Goal: Transaction & Acquisition: Purchase product/service

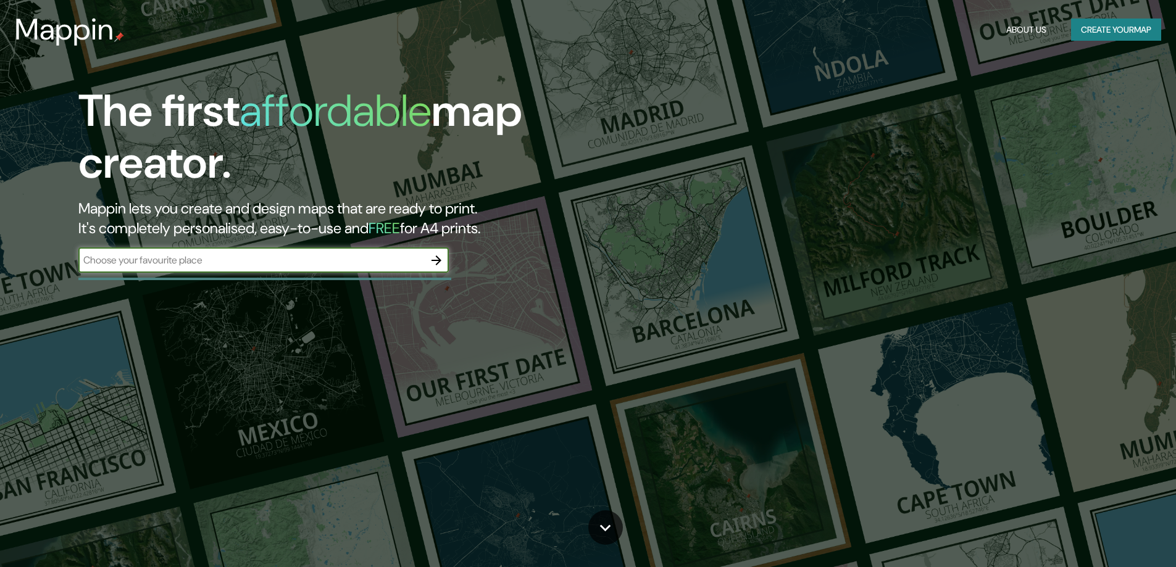
click at [294, 266] on input "text" at bounding box center [251, 260] width 346 height 14
click at [211, 267] on input "text" at bounding box center [251, 260] width 346 height 14
paste input "Bañados [PERSON_NAME]"
type input "Bañados [PERSON_NAME]"
click at [444, 259] on icon "button" at bounding box center [436, 260] width 15 height 15
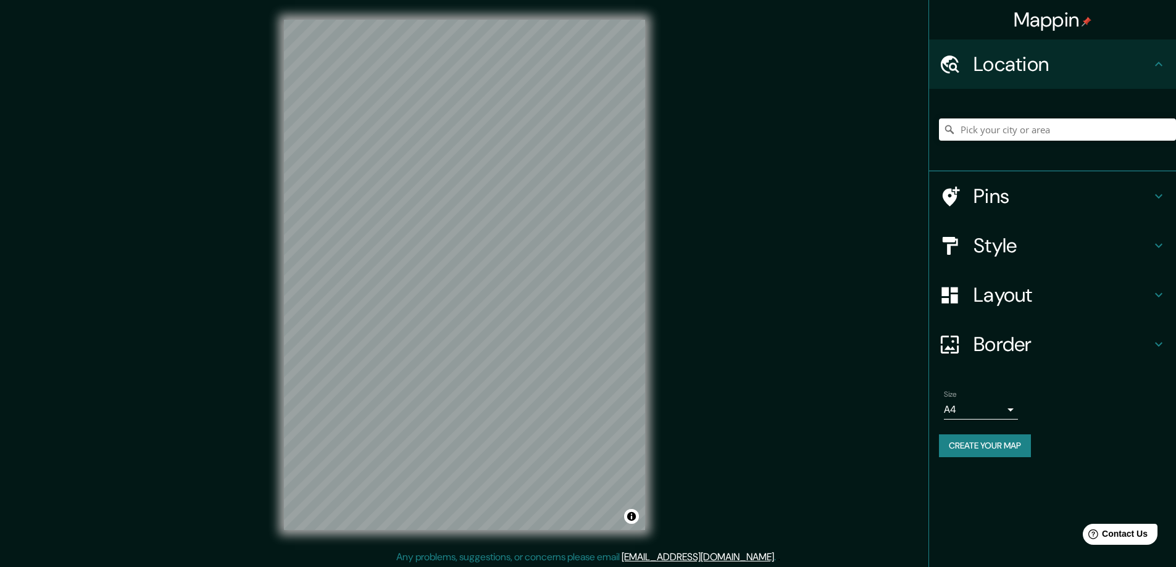
click at [674, 285] on div "Mappin Location Pins Style Layout Border Choose a border. Hint : you can make l…" at bounding box center [588, 285] width 1176 height 570
click at [1044, 191] on h4 "Pins" at bounding box center [1063, 196] width 178 height 25
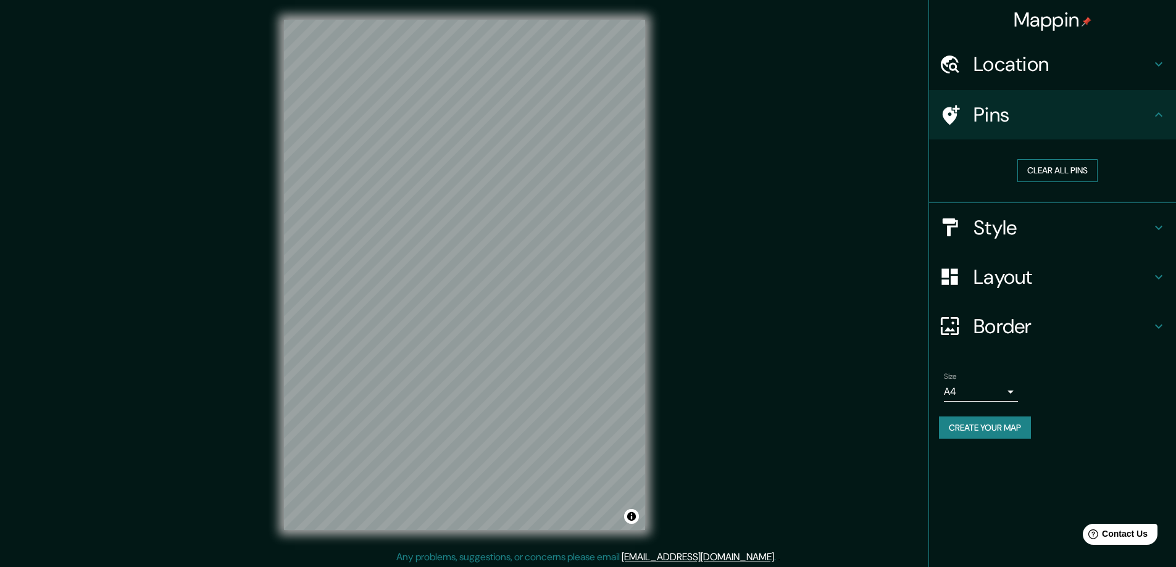
click at [1070, 179] on button "Clear all pins" at bounding box center [1057, 170] width 80 height 23
click at [1035, 227] on h4 "Style" at bounding box center [1063, 227] width 178 height 25
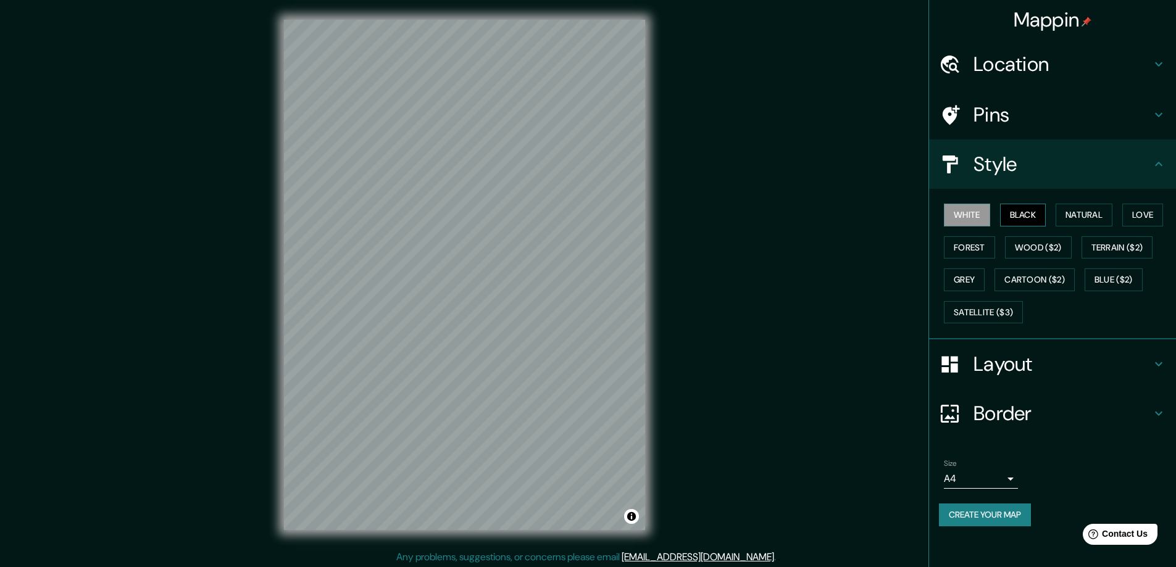
click at [1027, 220] on button "Black" at bounding box center [1023, 215] width 46 height 23
click at [1078, 214] on button "Natural" at bounding box center [1084, 215] width 57 height 23
click at [1139, 214] on button "Love" at bounding box center [1142, 215] width 41 height 23
click at [974, 244] on button "Forest" at bounding box center [969, 247] width 51 height 23
drag, startPoint x: 1051, startPoint y: 246, endPoint x: 1077, endPoint y: 245, distance: 25.9
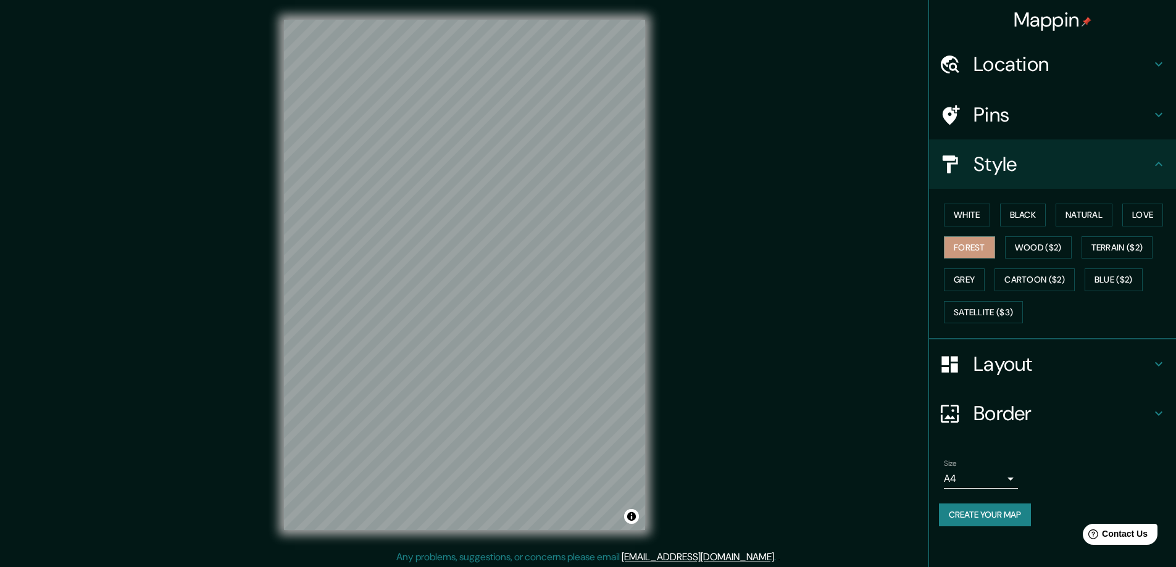
click at [1077, 245] on div "White Black Natural Love Forest Wood ($2) Terrain ($2) Grey Cartoon ($2) Blue (…" at bounding box center [1057, 264] width 237 height 130
click at [1069, 248] on button "Wood ($2)" at bounding box center [1038, 247] width 67 height 23
click at [1089, 253] on button "Terrain ($2)" at bounding box center [1118, 247] width 72 height 23
click at [974, 280] on button "Grey" at bounding box center [964, 280] width 41 height 23
click at [1035, 282] on button "Cartoon ($2)" at bounding box center [1034, 280] width 80 height 23
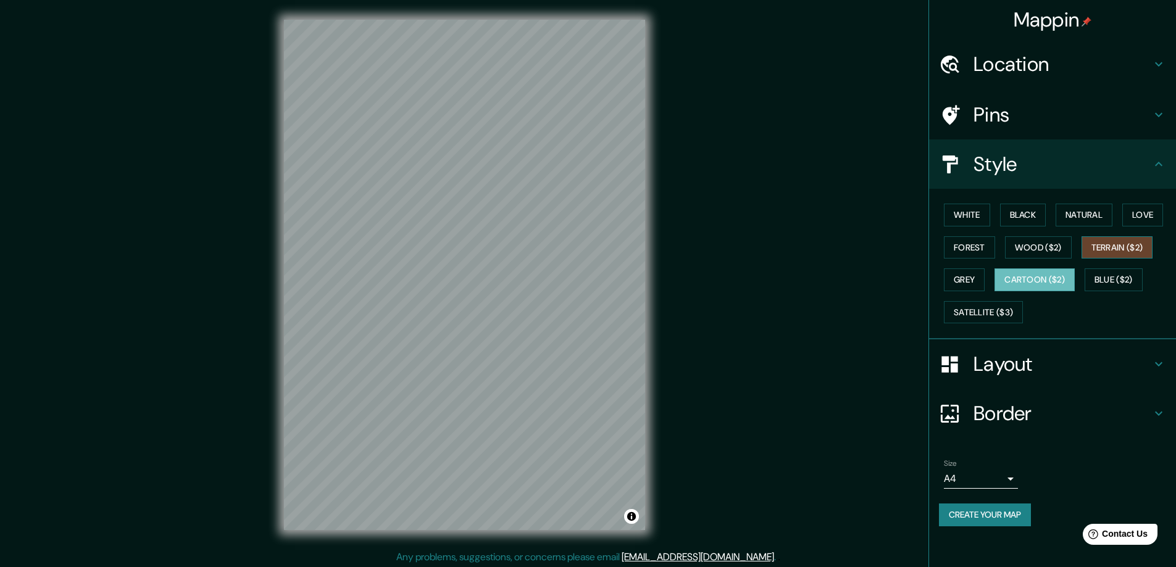
click at [1112, 253] on button "Terrain ($2)" at bounding box center [1118, 247] width 72 height 23
click at [993, 317] on button "Satellite ($3)" at bounding box center [983, 312] width 79 height 23
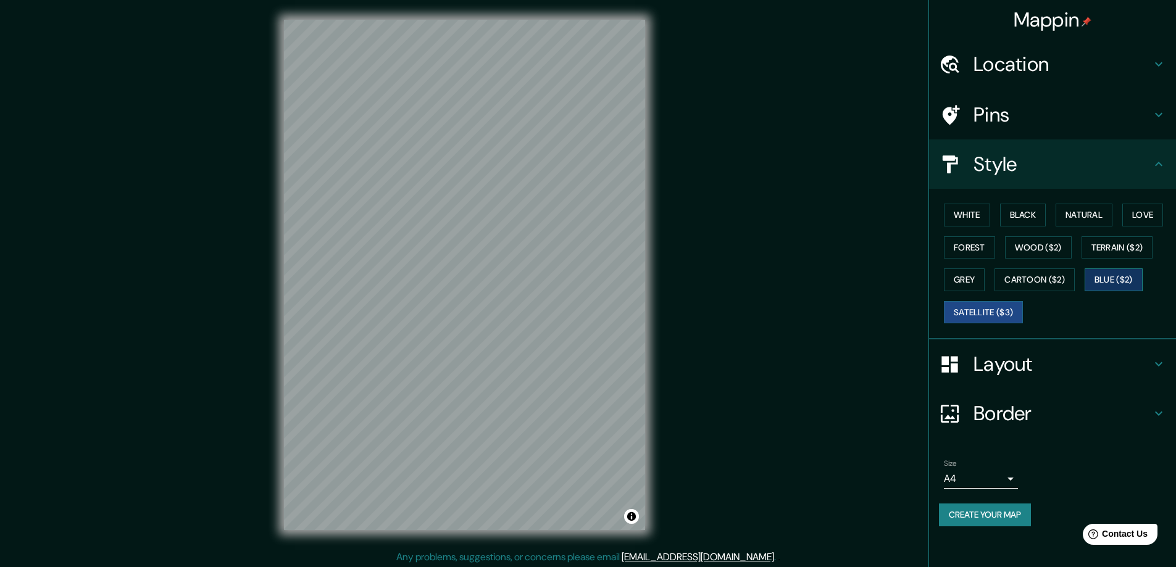
click at [1132, 280] on button "Blue ($2)" at bounding box center [1114, 280] width 58 height 23
click at [1013, 365] on h4 "Layout" at bounding box center [1063, 364] width 178 height 25
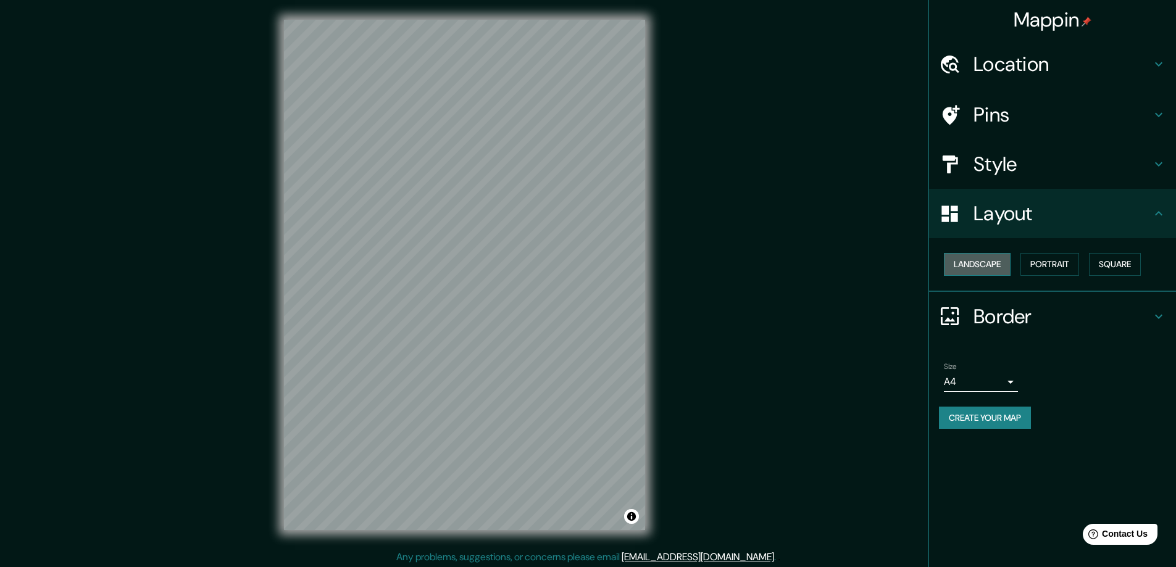
click at [996, 270] on button "Landscape" at bounding box center [977, 264] width 67 height 23
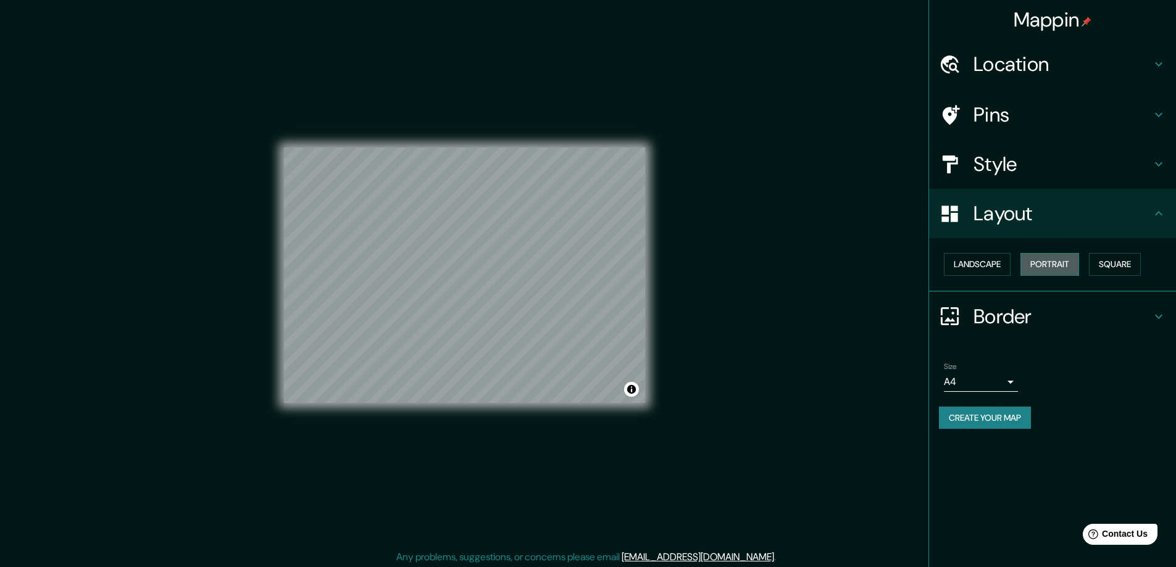
click at [1046, 268] on button "Portrait" at bounding box center [1049, 264] width 59 height 23
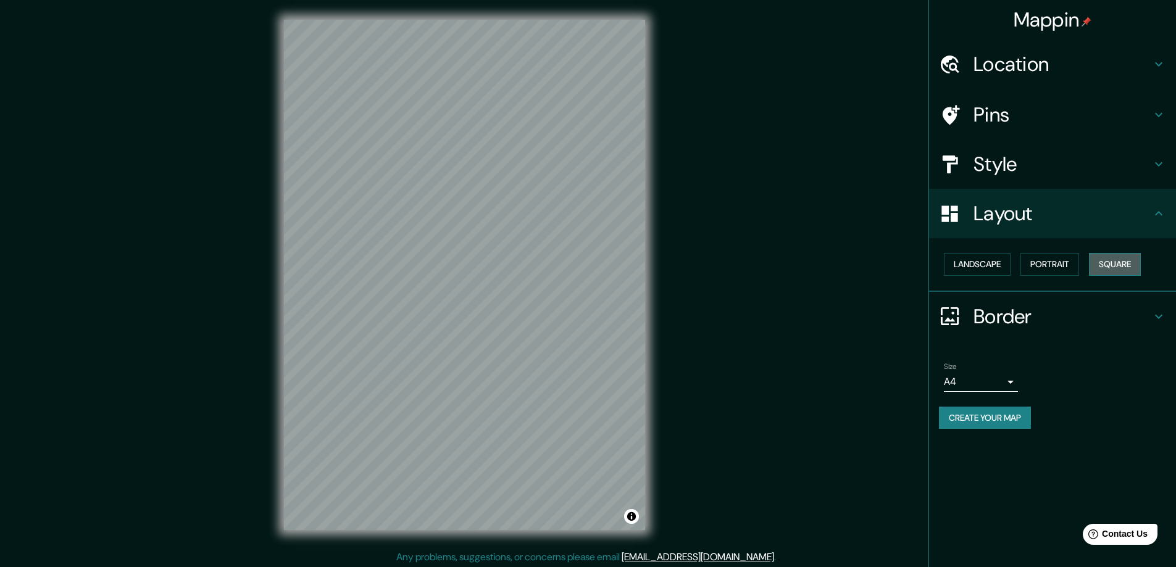
click at [1108, 267] on button "Square" at bounding box center [1115, 264] width 52 height 23
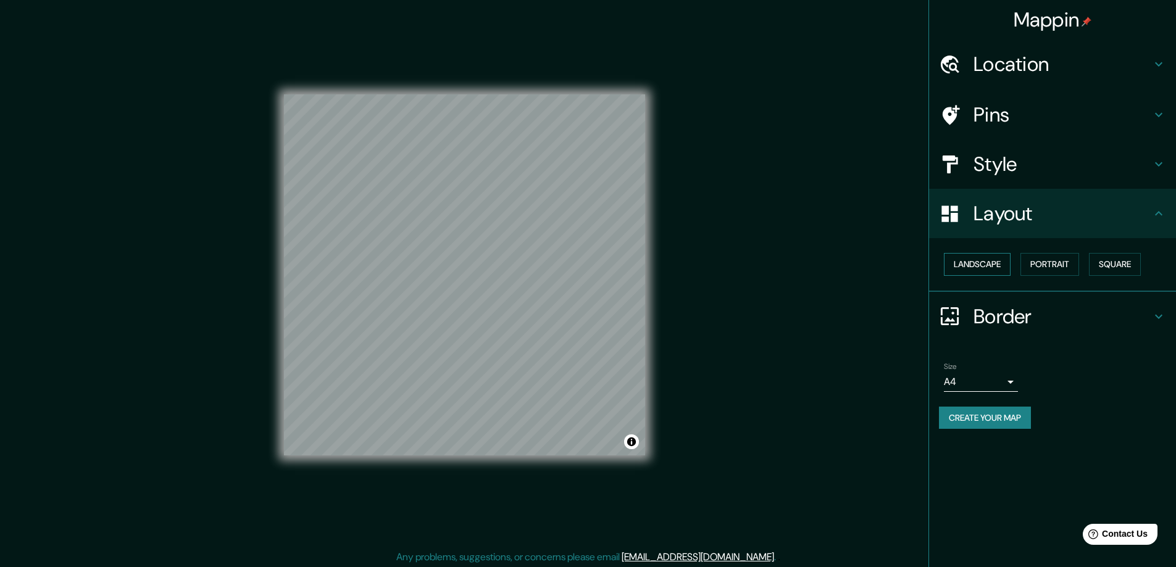
click at [993, 270] on button "Landscape" at bounding box center [977, 264] width 67 height 23
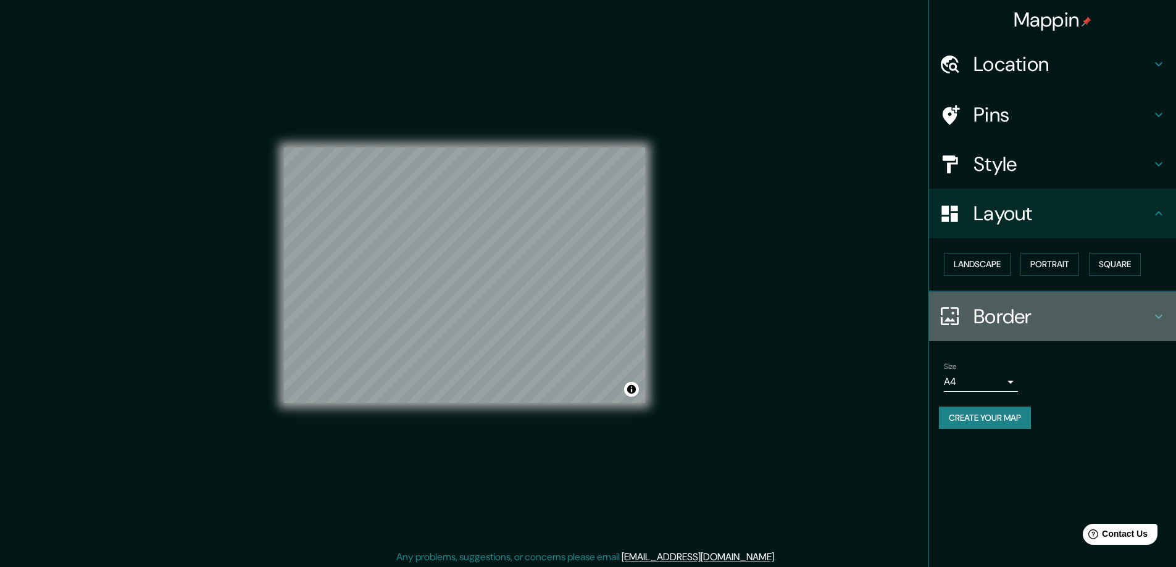
click at [1016, 307] on h4 "Border" at bounding box center [1063, 316] width 178 height 25
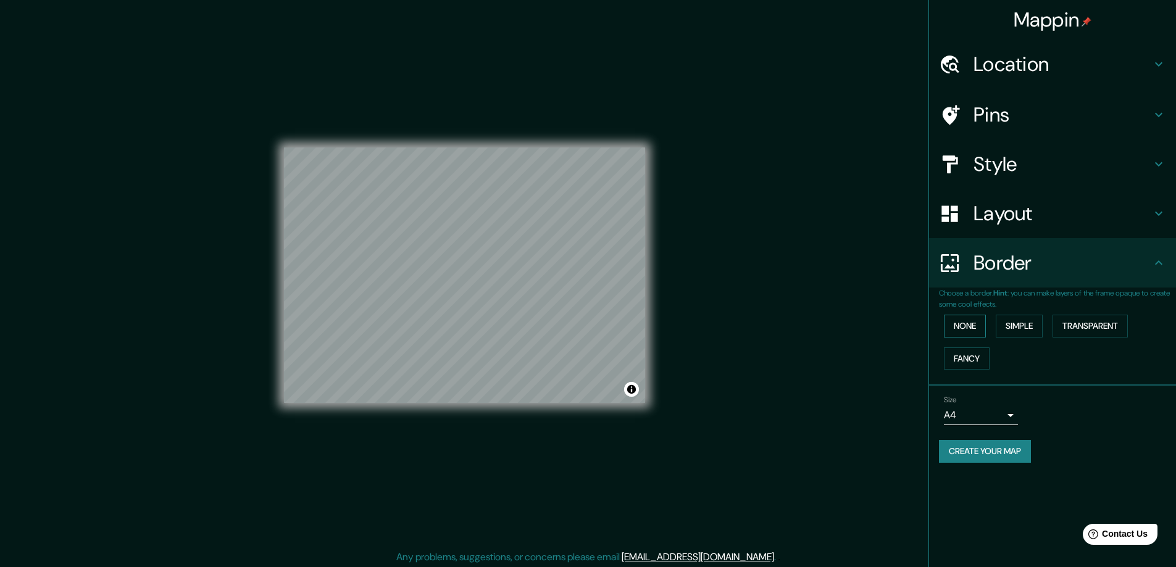
click at [970, 335] on button "None" at bounding box center [965, 326] width 42 height 23
click at [1023, 325] on button "Simple" at bounding box center [1019, 326] width 47 height 23
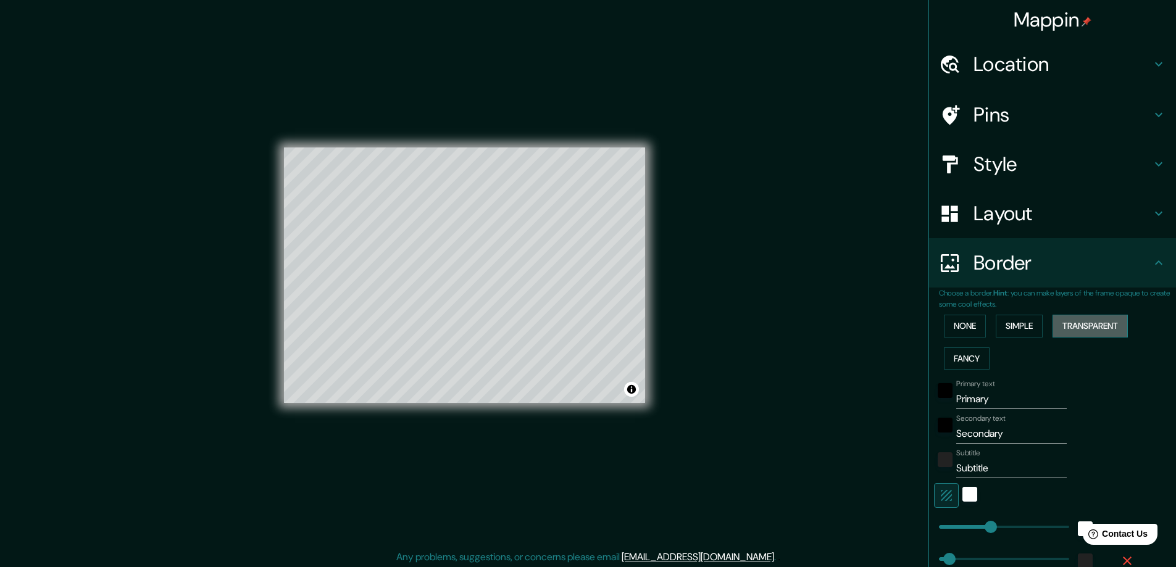
click at [1056, 325] on button "Transparent" at bounding box center [1090, 326] width 75 height 23
click at [962, 349] on button "Fancy" at bounding box center [967, 359] width 46 height 23
click at [955, 329] on button "None" at bounding box center [965, 326] width 42 height 23
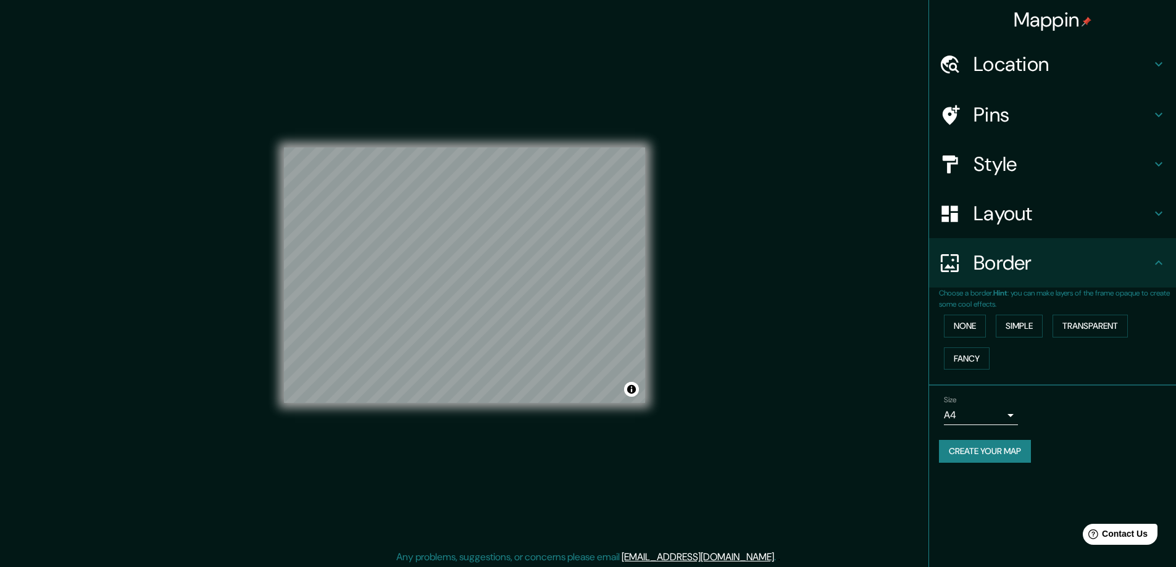
click at [975, 415] on body "Mappin Location Pins Style Layout Border Choose a border. Hint : you can make l…" at bounding box center [588, 283] width 1176 height 567
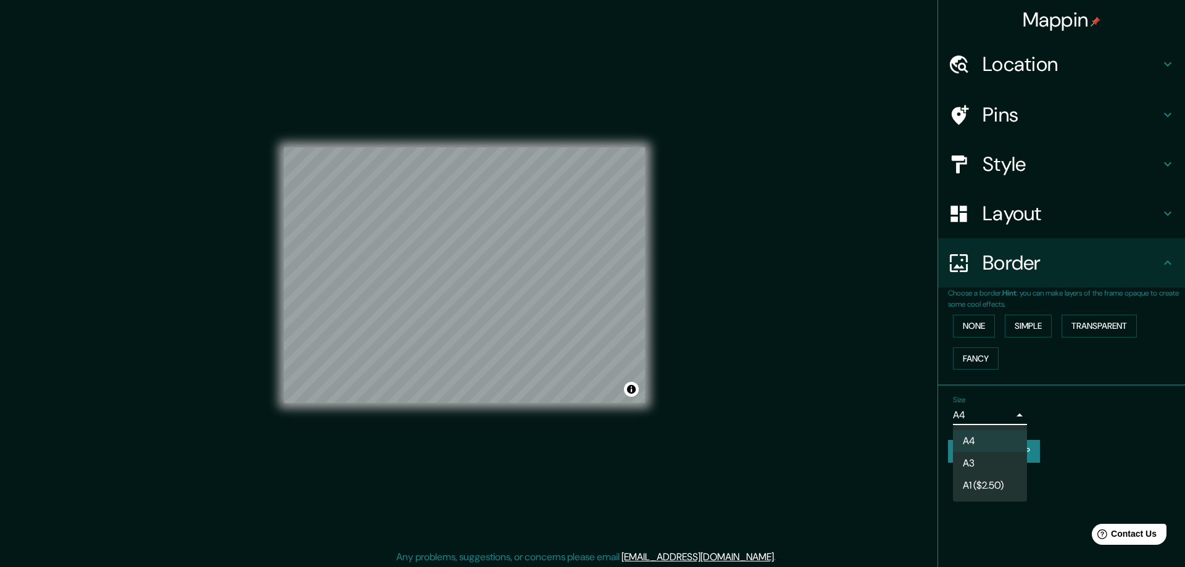
click at [982, 461] on li "A3" at bounding box center [990, 463] width 74 height 22
type input "a4"
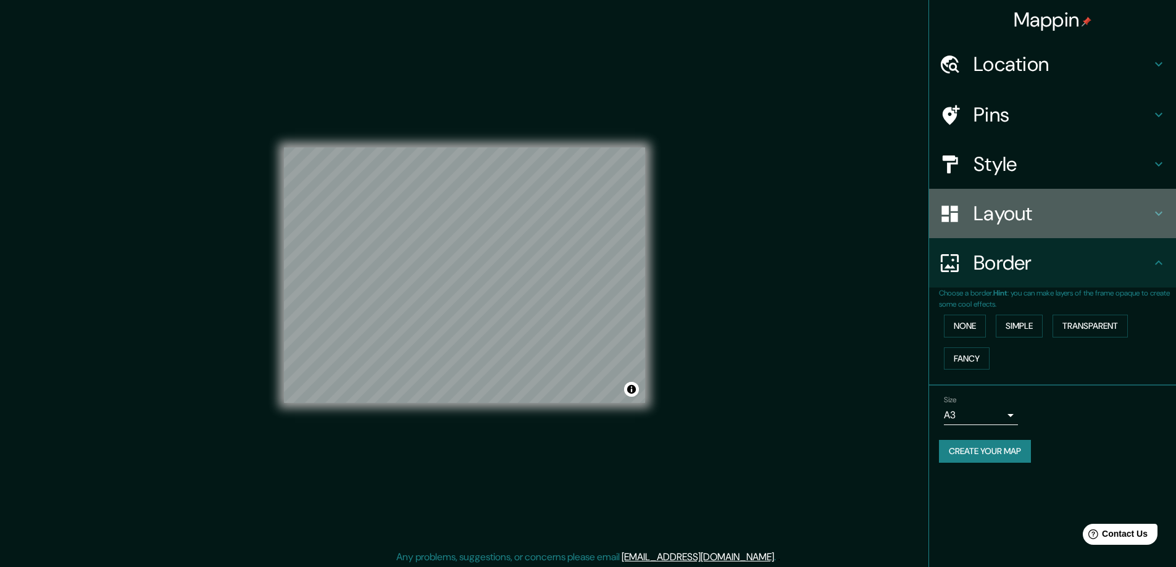
click at [1003, 215] on h4 "Layout" at bounding box center [1063, 213] width 178 height 25
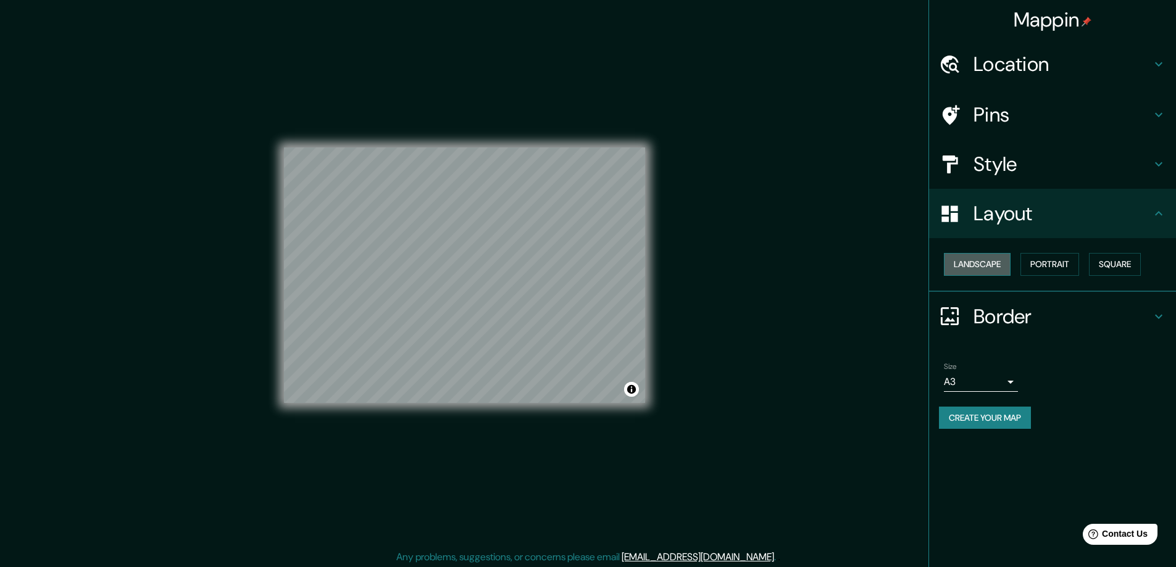
click at [983, 263] on button "Landscape" at bounding box center [977, 264] width 67 height 23
click at [1042, 267] on button "Portrait" at bounding box center [1049, 264] width 59 height 23
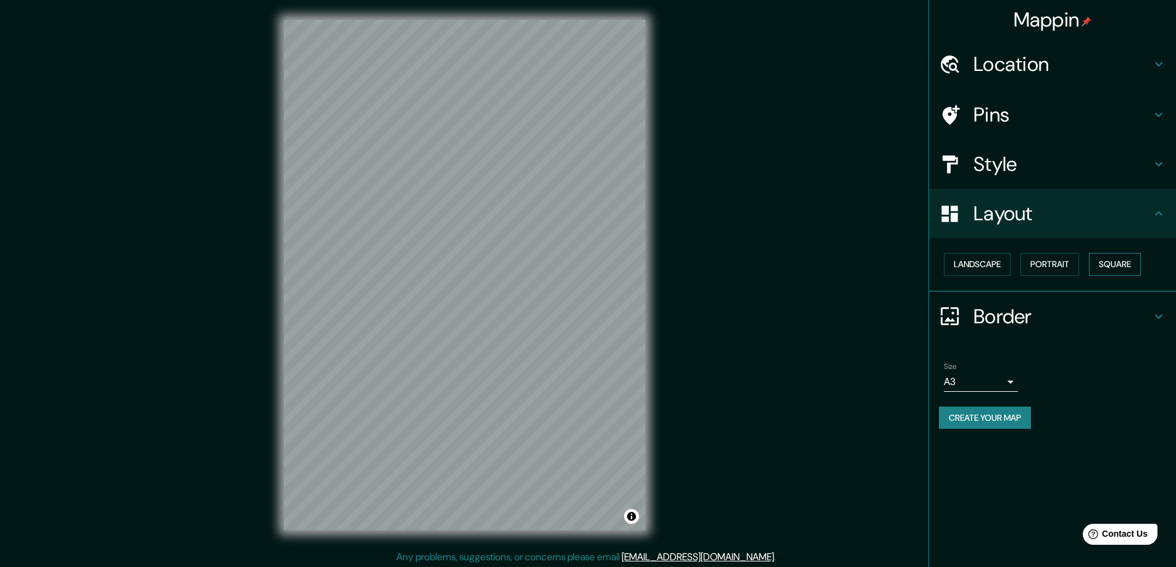
click at [1112, 268] on button "Square" at bounding box center [1115, 264] width 52 height 23
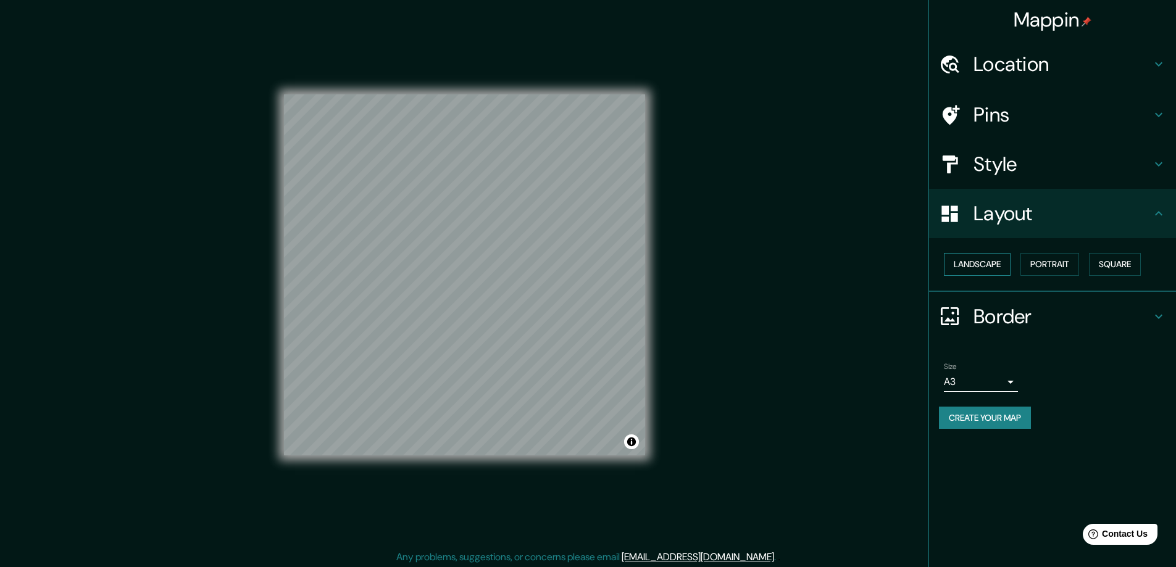
click at [983, 270] on button "Landscape" at bounding box center [977, 264] width 67 height 23
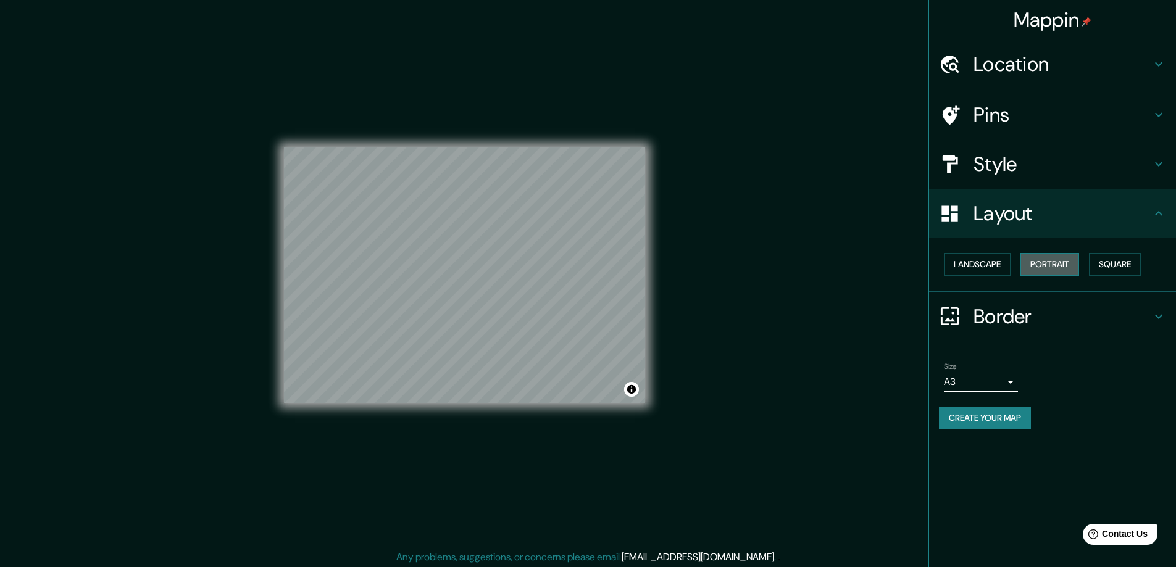
click at [1044, 254] on button "Portrait" at bounding box center [1049, 264] width 59 height 23
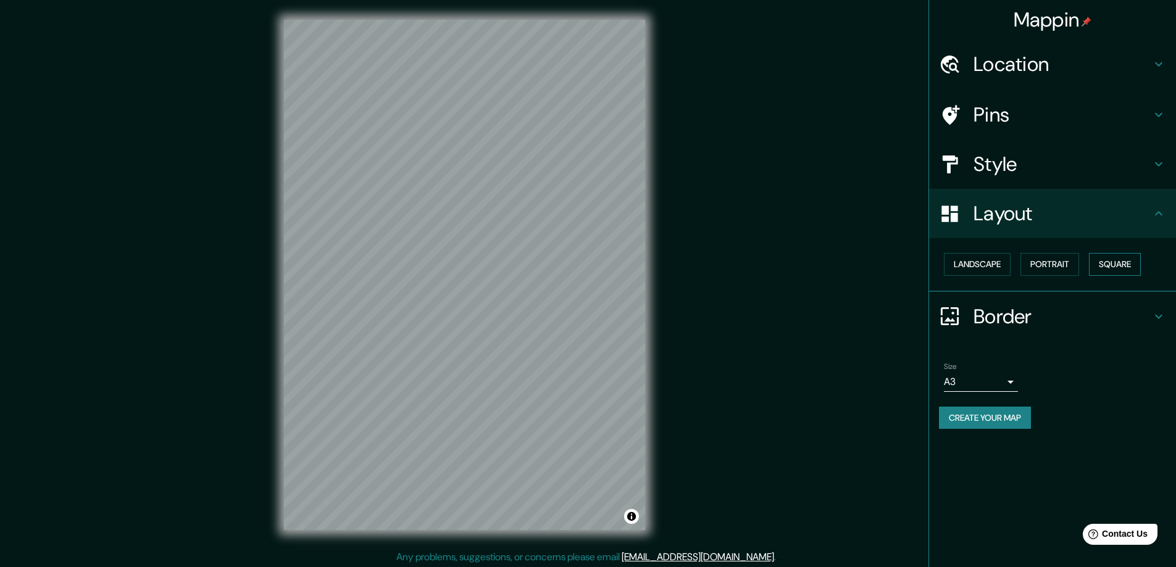
click at [1107, 260] on button "Square" at bounding box center [1115, 264] width 52 height 23
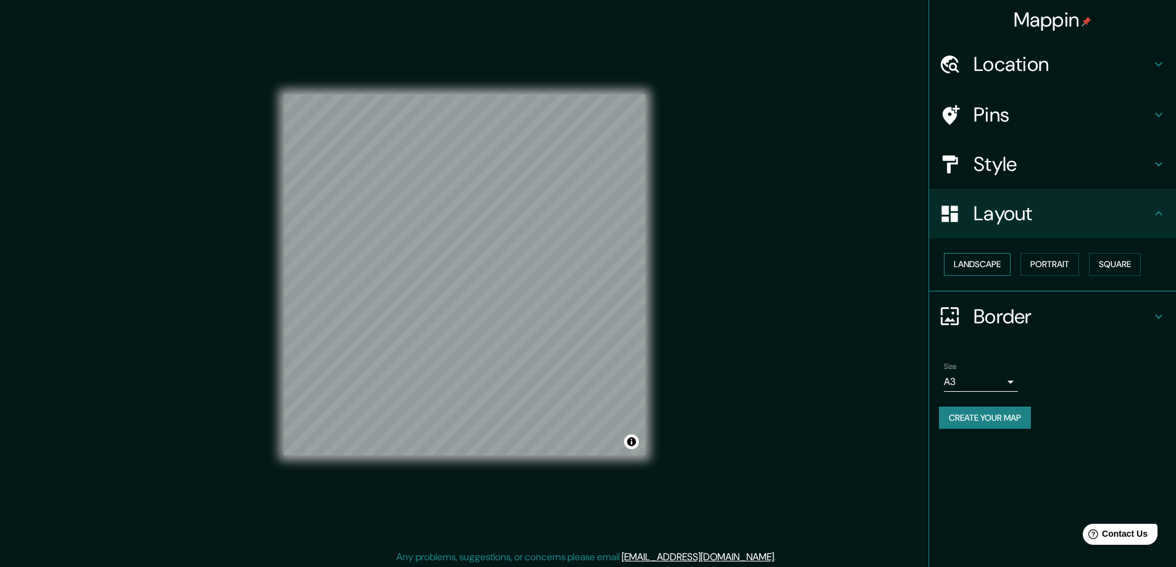
click at [999, 263] on button "Landscape" at bounding box center [977, 264] width 67 height 23
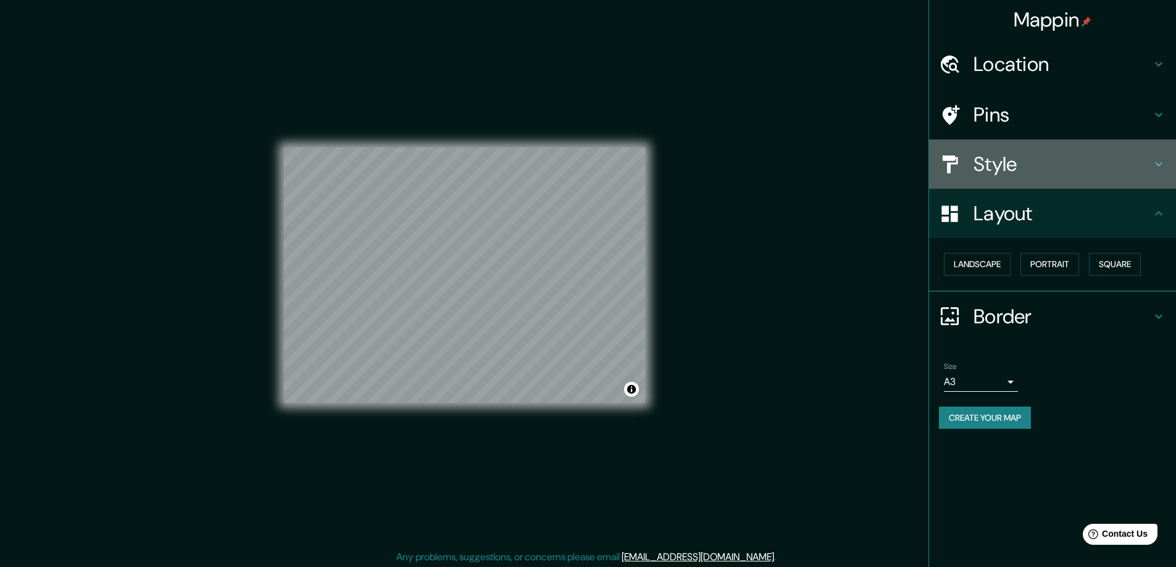
click at [1004, 173] on h4 "Style" at bounding box center [1063, 164] width 178 height 25
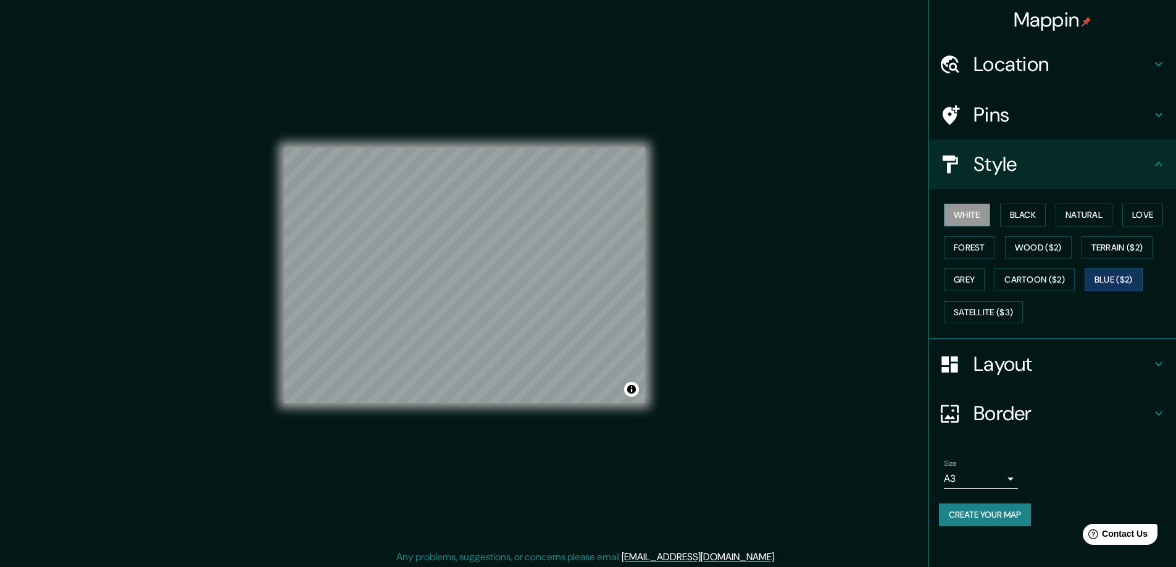
click at [976, 217] on button "White" at bounding box center [967, 215] width 46 height 23
click at [1020, 212] on button "Black" at bounding box center [1023, 215] width 46 height 23
click at [1075, 208] on button "Natural" at bounding box center [1084, 215] width 57 height 23
click at [1152, 214] on button "Love" at bounding box center [1142, 215] width 41 height 23
click at [960, 245] on button "Forest" at bounding box center [969, 247] width 51 height 23
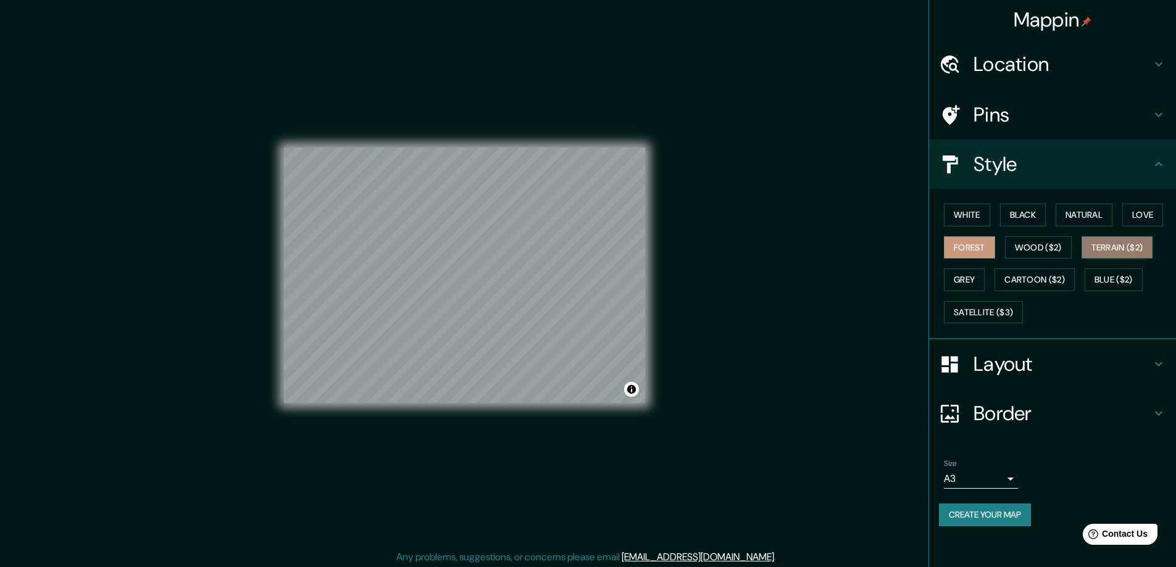
click at [1120, 248] on button "Terrain ($2)" at bounding box center [1118, 247] width 72 height 23
click at [981, 214] on button "White" at bounding box center [967, 215] width 46 height 23
click at [1024, 110] on h4 "Pins" at bounding box center [1063, 114] width 178 height 25
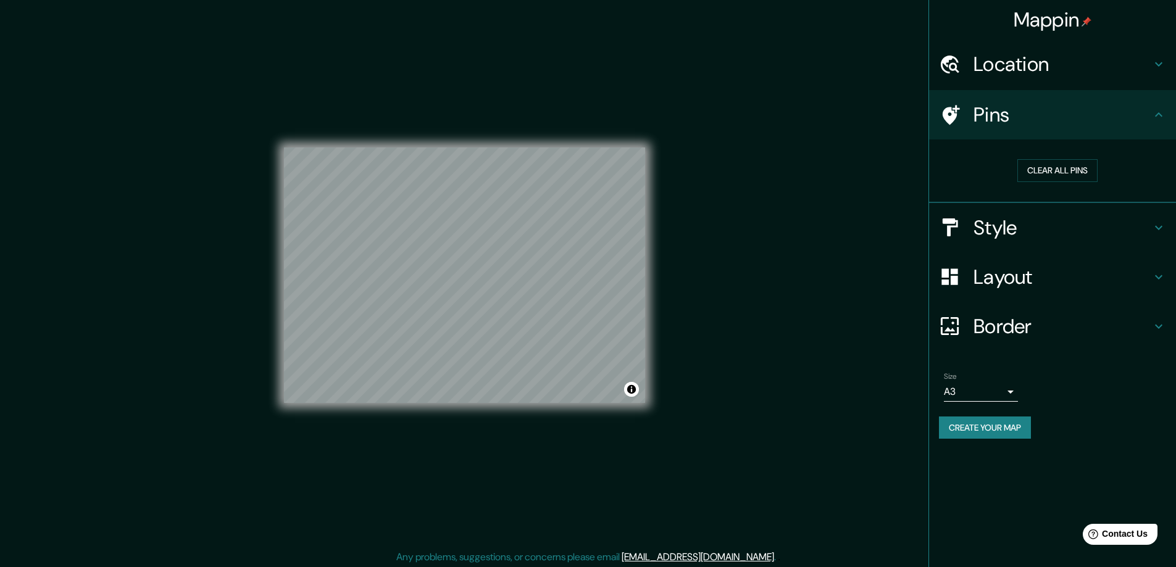
click at [1006, 76] on h4 "Location" at bounding box center [1063, 64] width 178 height 25
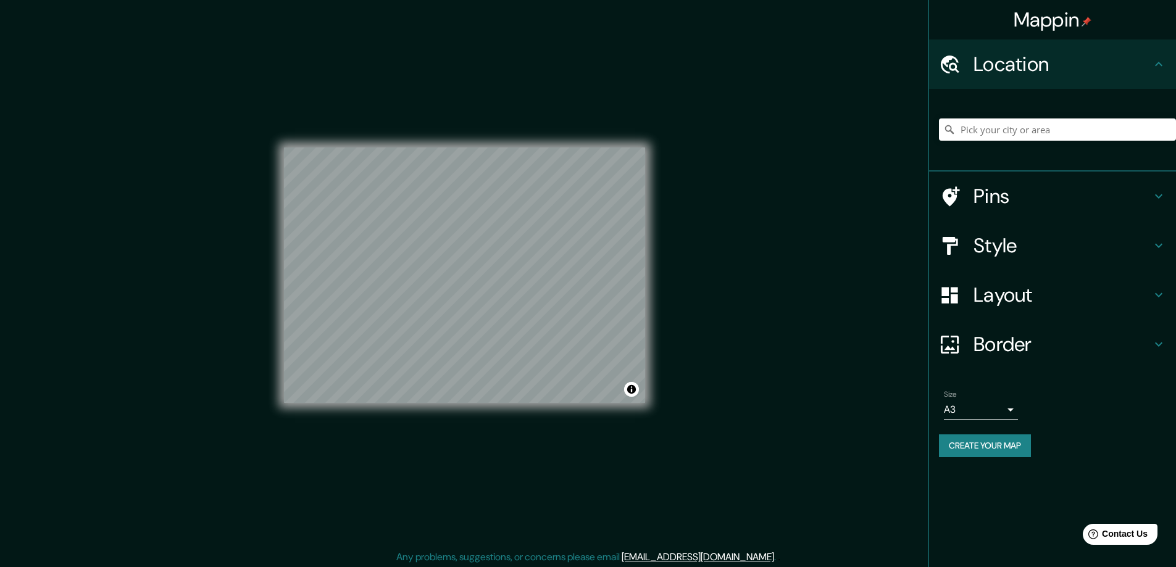
drag, startPoint x: 988, startPoint y: 400, endPoint x: 992, endPoint y: 423, distance: 23.7
click at [992, 422] on ul "Location Pins Style Layout Border Choose a border. Hint : you can make layers o…" at bounding box center [1052, 256] width 247 height 433
click at [1119, 451] on div "Create your map" at bounding box center [1052, 446] width 227 height 23
click at [993, 449] on button "Create your map" at bounding box center [985, 446] width 92 height 23
click at [1007, 450] on button "Create your map" at bounding box center [985, 446] width 92 height 23
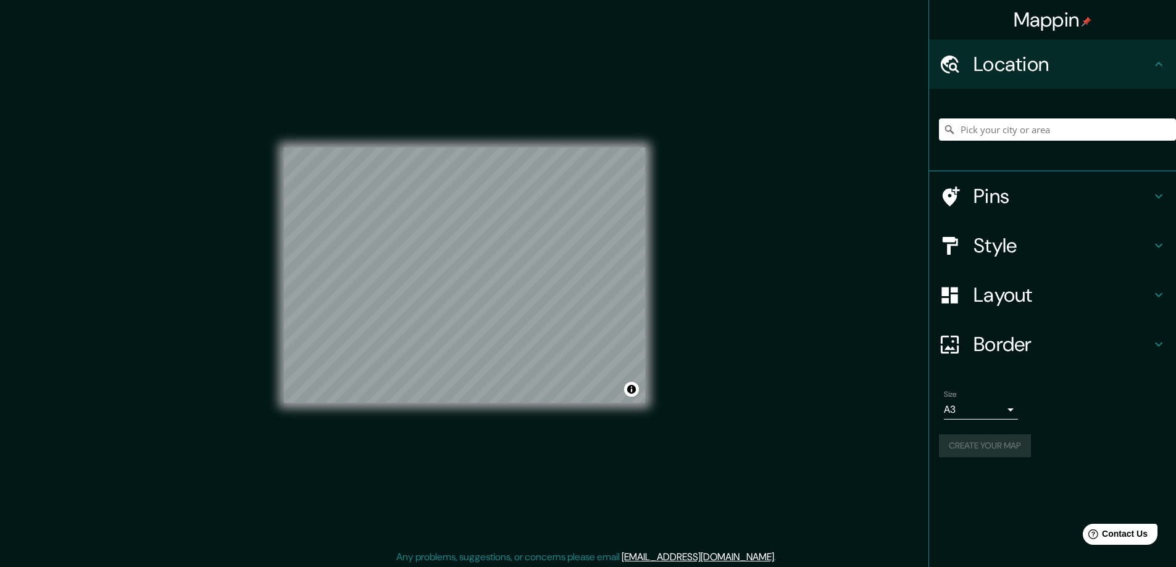
click at [461, 101] on div "© Mapbox © OpenStreetMap Improve this map" at bounding box center [464, 275] width 361 height 511
drag, startPoint x: 476, startPoint y: 143, endPoint x: 983, endPoint y: 488, distance: 613.3
click at [983, 488] on div "Mappin Location Pins Style Layout Border Choose a border. Hint : you can make l…" at bounding box center [1052, 283] width 248 height 567
drag, startPoint x: 664, startPoint y: 384, endPoint x: 821, endPoint y: 238, distance: 214.9
click at [821, 238] on div "Mappin Location Pins Style Layout Border Choose a border. Hint : you can make l…" at bounding box center [588, 285] width 1176 height 570
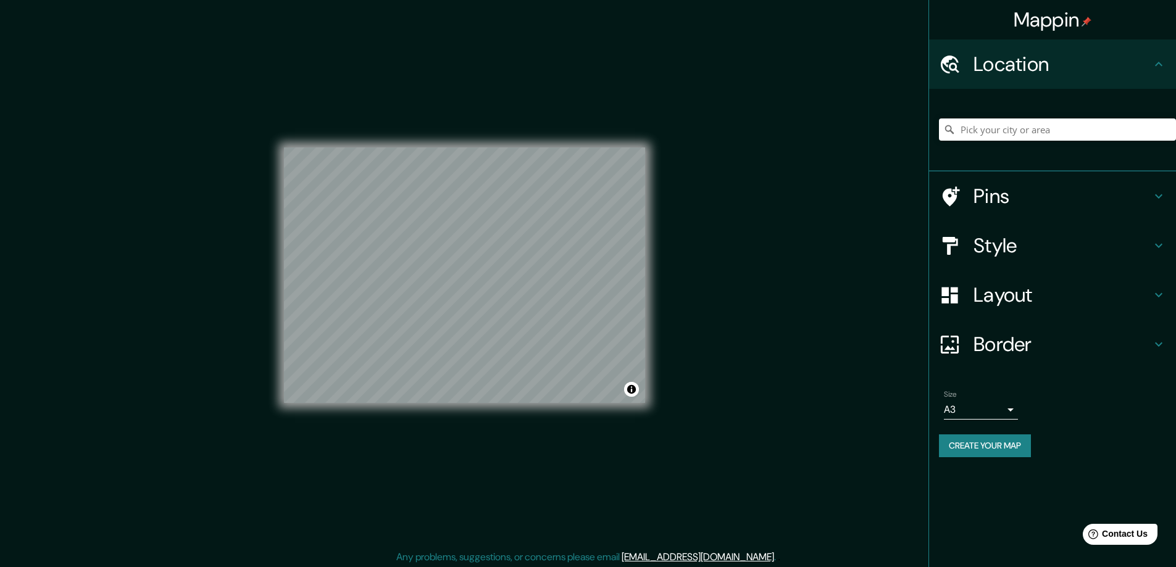
click at [1062, 64] on h4 "Location" at bounding box center [1063, 64] width 178 height 25
click at [1162, 64] on icon at bounding box center [1158, 64] width 15 height 15
click at [996, 443] on button "Create your map" at bounding box center [985, 446] width 92 height 23
